Goal: Entertainment & Leisure: Consume media (video, audio)

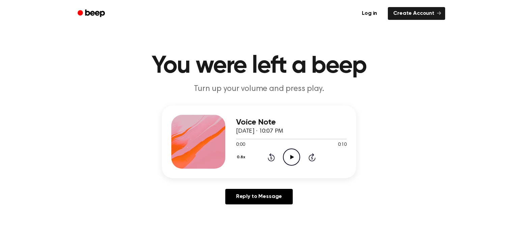
click at [291, 154] on icon "Play Audio" at bounding box center [291, 157] width 17 height 17
click at [294, 156] on icon "Play Audio" at bounding box center [291, 157] width 17 height 17
click at [290, 152] on icon "Play Audio" at bounding box center [291, 157] width 17 height 17
click at [288, 152] on icon "Play Audio" at bounding box center [291, 157] width 17 height 17
click at [295, 150] on icon "Play Audio" at bounding box center [291, 157] width 17 height 17
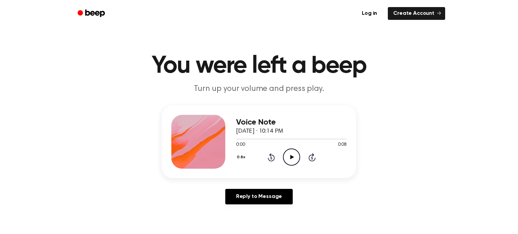
click at [295, 155] on icon "Play Audio" at bounding box center [291, 157] width 17 height 17
click at [297, 161] on icon "Play Audio" at bounding box center [291, 157] width 17 height 17
click at [290, 156] on icon at bounding box center [292, 157] width 4 height 4
click at [283, 151] on icon "Play Audio" at bounding box center [291, 157] width 17 height 17
click at [297, 155] on icon "Play Audio" at bounding box center [291, 157] width 17 height 17
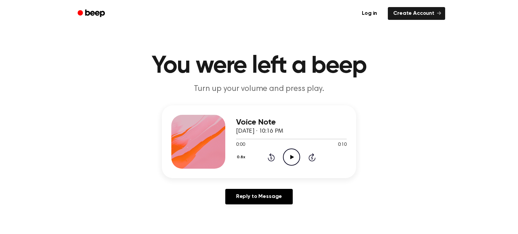
click at [288, 156] on icon "Play Audio" at bounding box center [291, 157] width 17 height 17
click at [288, 151] on icon "Play Audio" at bounding box center [291, 157] width 17 height 17
click at [288, 162] on icon "Play Audio" at bounding box center [291, 157] width 17 height 17
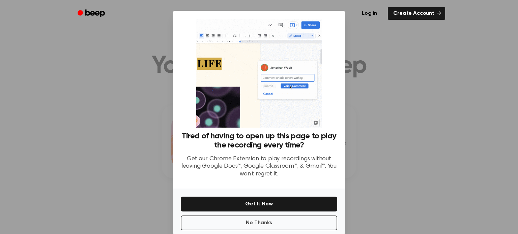
click at [360, 74] on div at bounding box center [259, 117] width 518 height 234
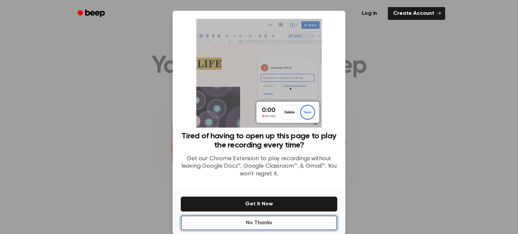
click at [317, 226] on button "No Thanks" at bounding box center [259, 223] width 156 height 15
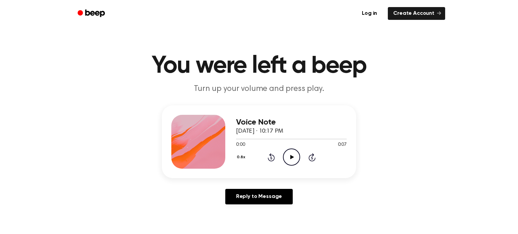
click at [293, 158] on icon "Play Audio" at bounding box center [291, 157] width 17 height 17
click at [298, 159] on icon "Play Audio" at bounding box center [291, 157] width 17 height 17
